Goal: Task Accomplishment & Management: Manage account settings

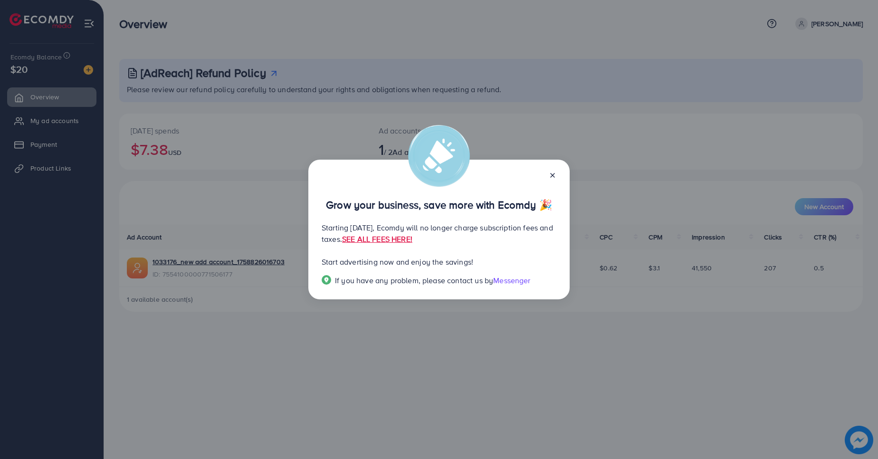
click at [558, 176] on div "Grow your business, save more with Ecomdy 🎉 Starting September 29, 2025, Ecomdy…" at bounding box center [438, 230] width 261 height 140
click at [551, 176] on icon at bounding box center [553, 176] width 8 height 8
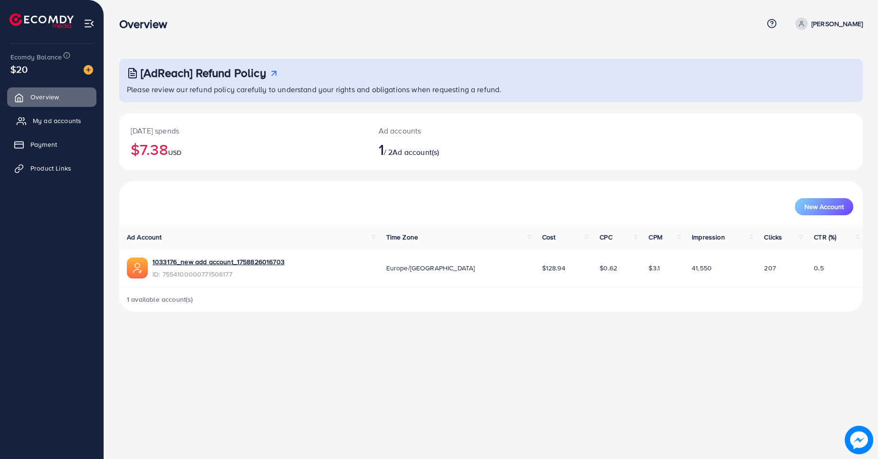
click at [55, 125] on span "My ad accounts" at bounding box center [57, 121] width 48 height 10
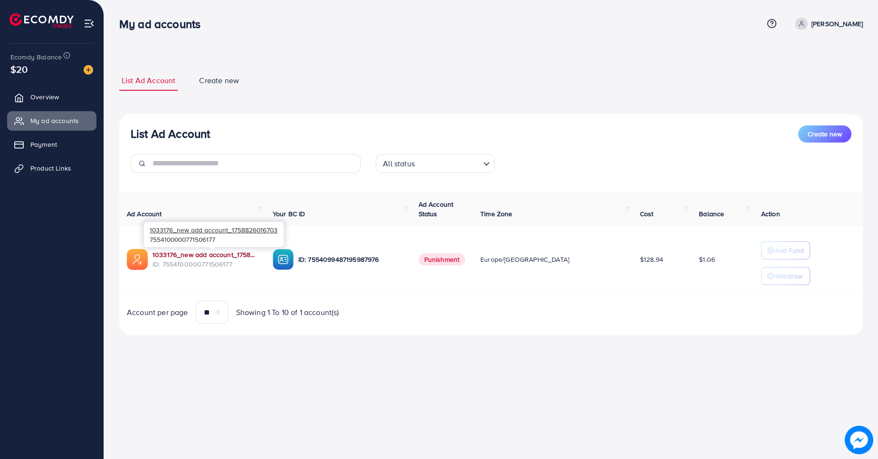
click at [230, 255] on link "1033176_new add account_1758826016703" at bounding box center [205, 255] width 105 height 10
click at [816, 141] on button "Create new" at bounding box center [824, 133] width 53 height 17
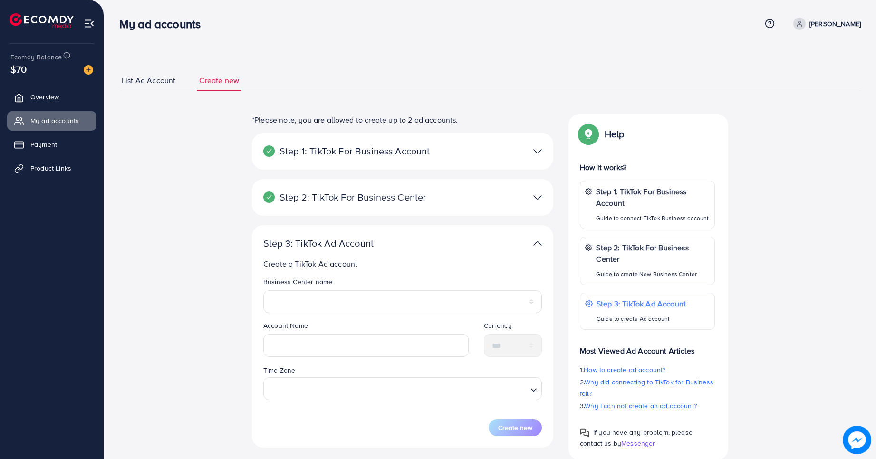
click at [464, 206] on div "Step 2: TikTok For Business Center Business Center is a powerful business manag…" at bounding box center [402, 197] width 301 height 37
click at [536, 198] on img at bounding box center [537, 198] width 9 height 14
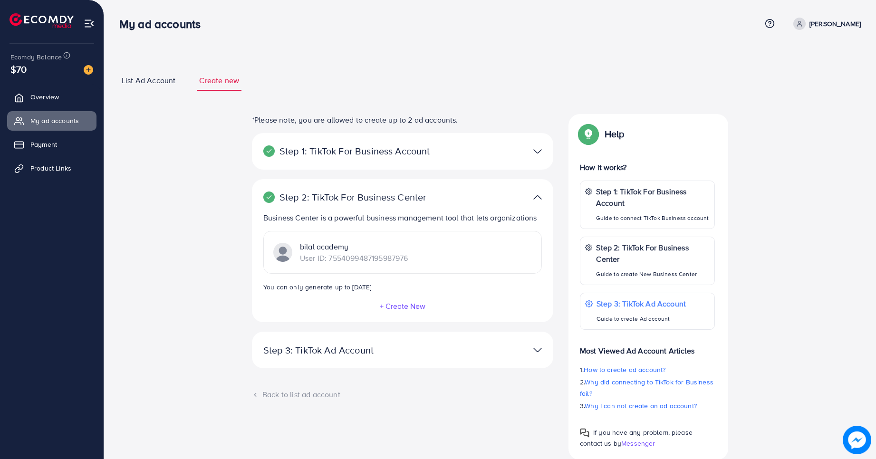
click at [536, 198] on img at bounding box center [537, 198] width 9 height 14
click at [540, 151] on img at bounding box center [537, 151] width 9 height 14
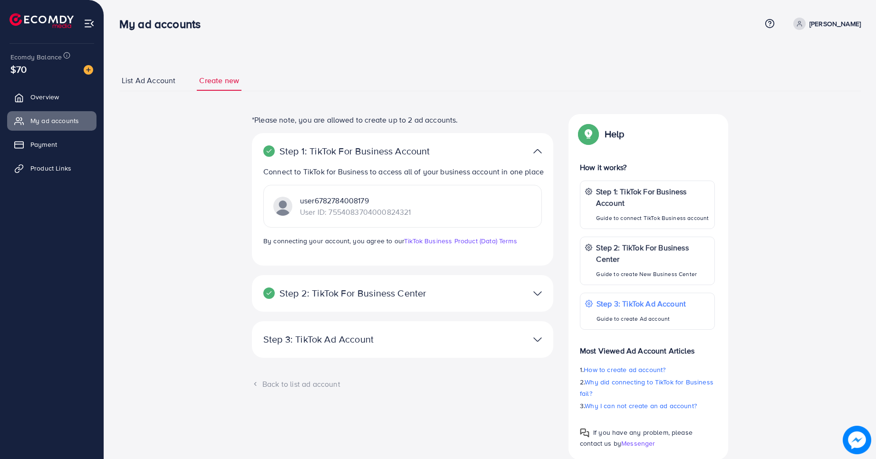
click at [539, 295] on img at bounding box center [537, 294] width 9 height 14
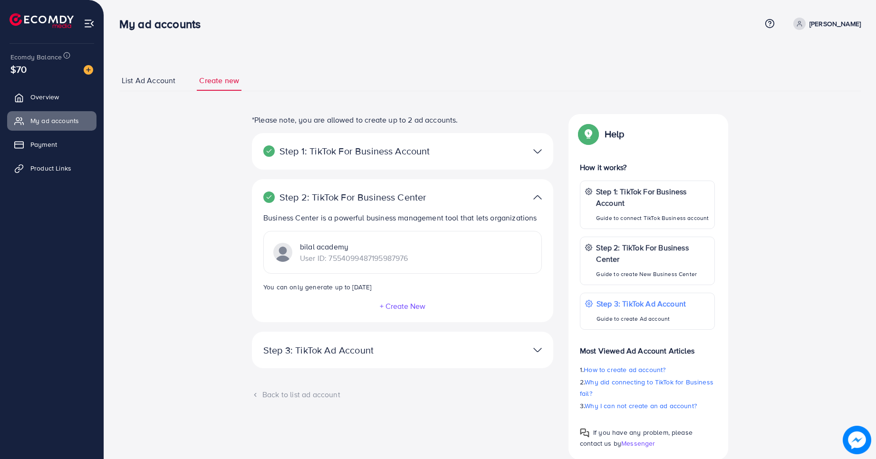
click at [537, 350] on img at bounding box center [537, 350] width 9 height 14
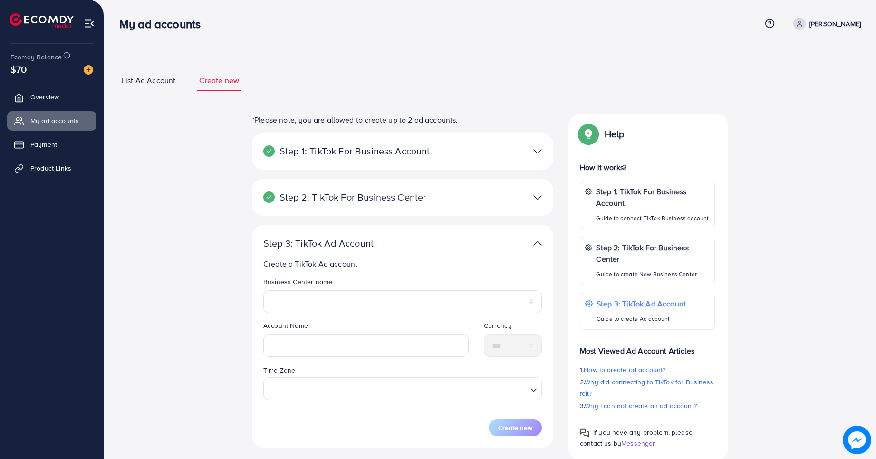
scroll to position [70, 0]
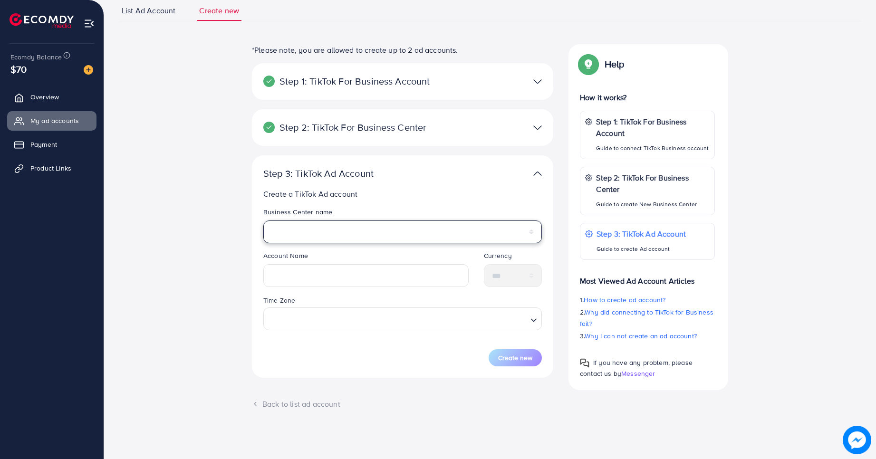
select select "**********"
click at [263, 220] on select "**********" at bounding box center [402, 231] width 278 height 23
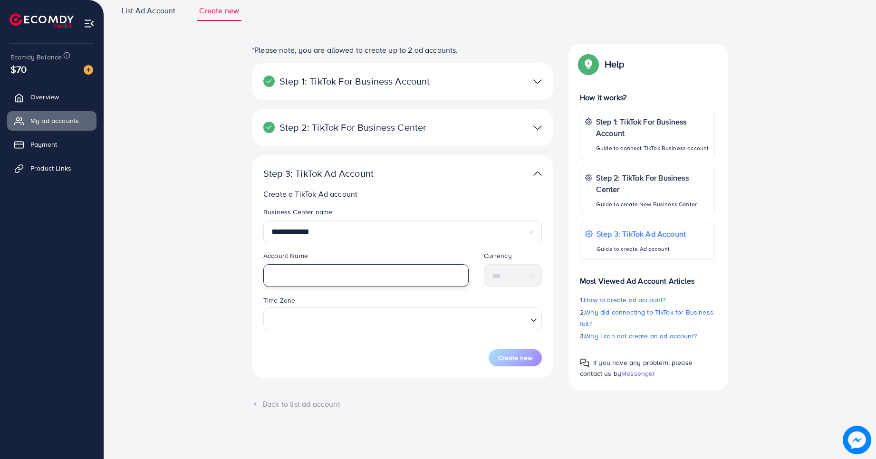
click at [317, 275] on input "text" at bounding box center [365, 275] width 205 height 23
type input "**********"
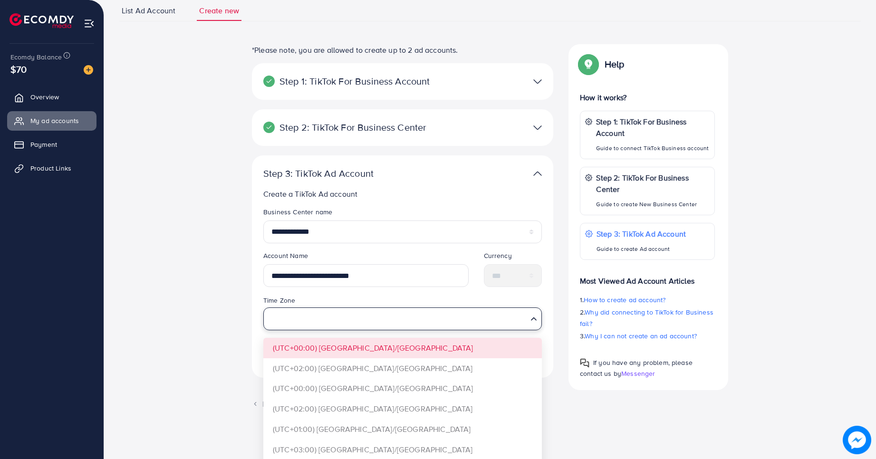
click at [329, 317] on input "Search for option" at bounding box center [397, 319] width 259 height 18
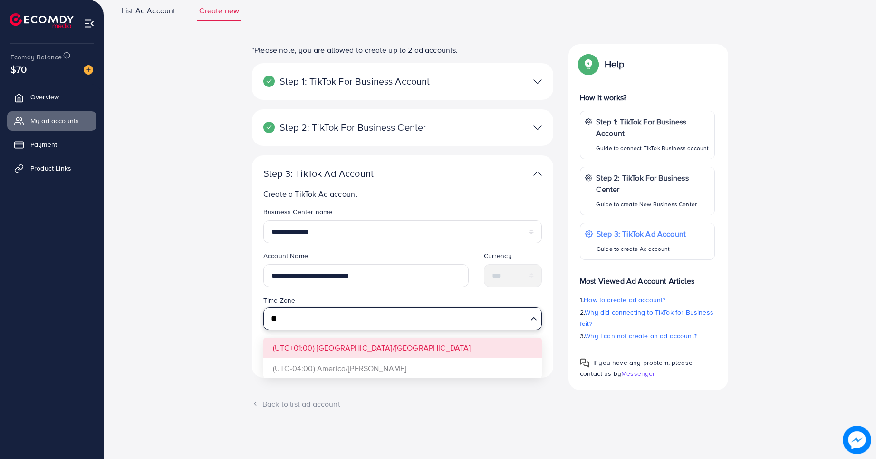
type input "*"
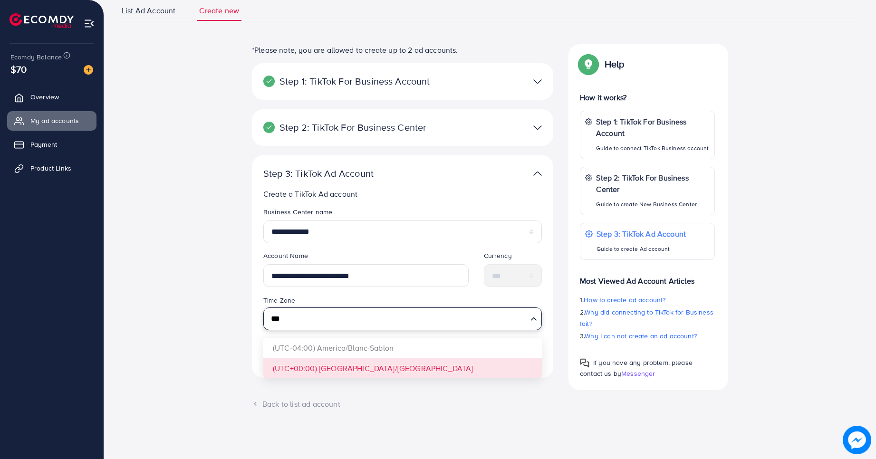
type input "***"
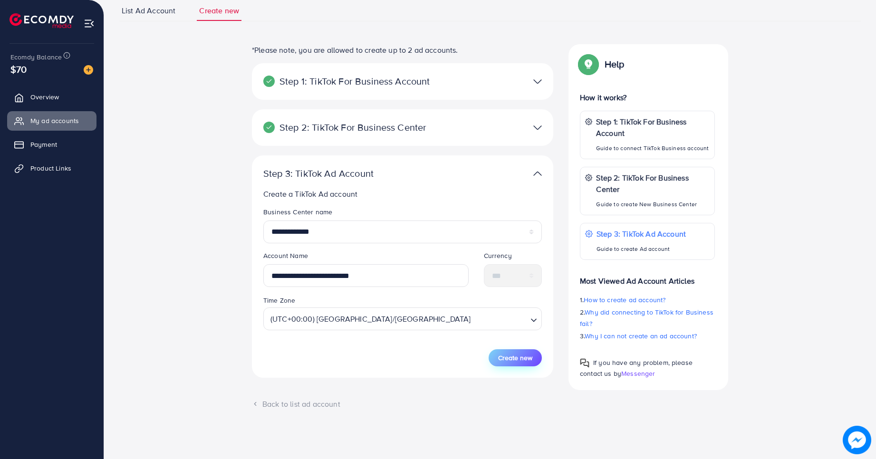
click at [511, 360] on span "Create new" at bounding box center [515, 358] width 34 height 10
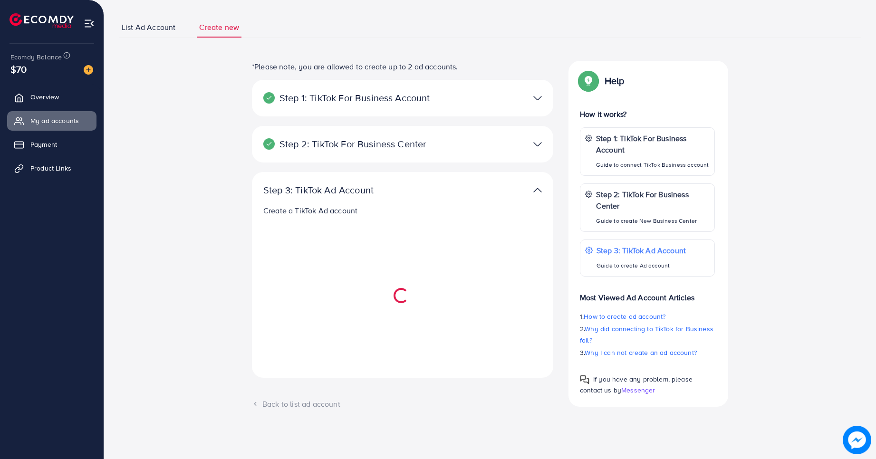
select select
